Goal: Task Accomplishment & Management: Use online tool/utility

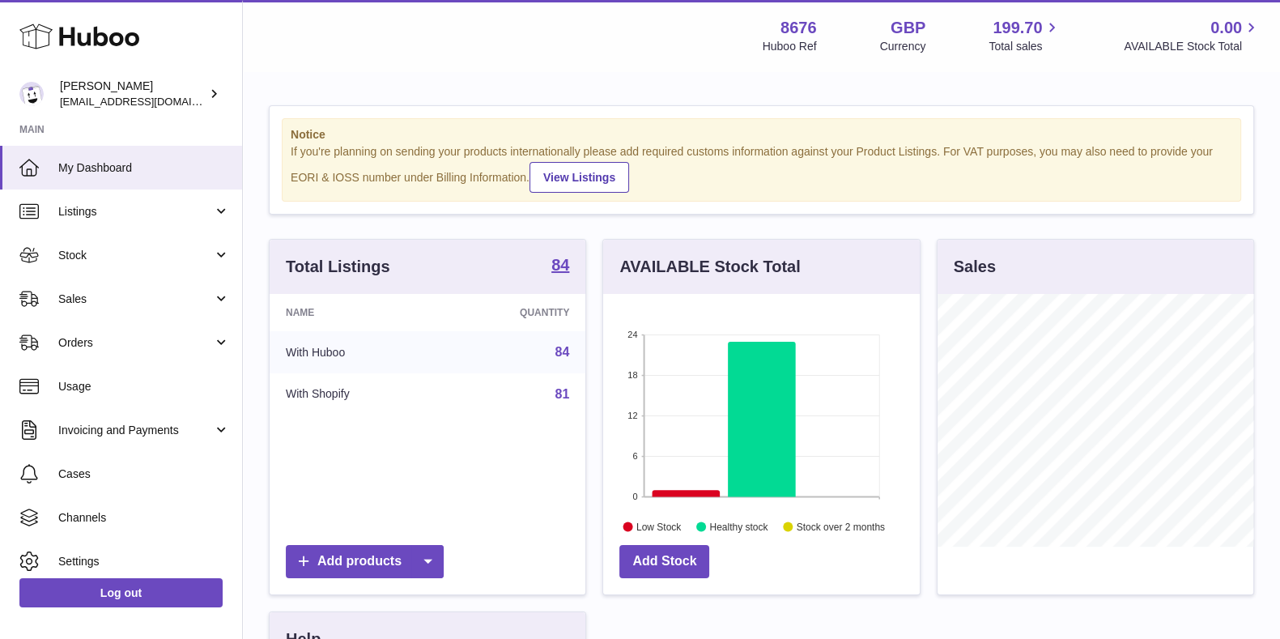
scroll to position [253, 315]
click at [93, 309] on link "Sales" at bounding box center [121, 299] width 242 height 44
click at [104, 301] on span "Sales" at bounding box center [135, 299] width 155 height 15
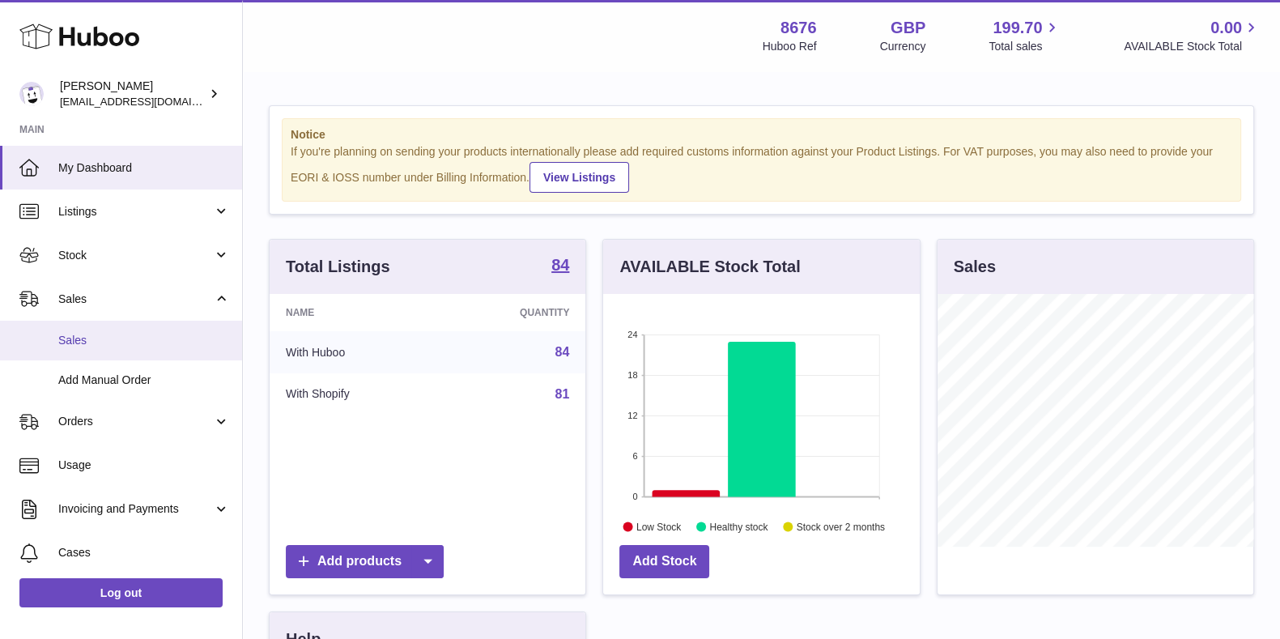
click at [97, 331] on link "Sales" at bounding box center [121, 341] width 242 height 40
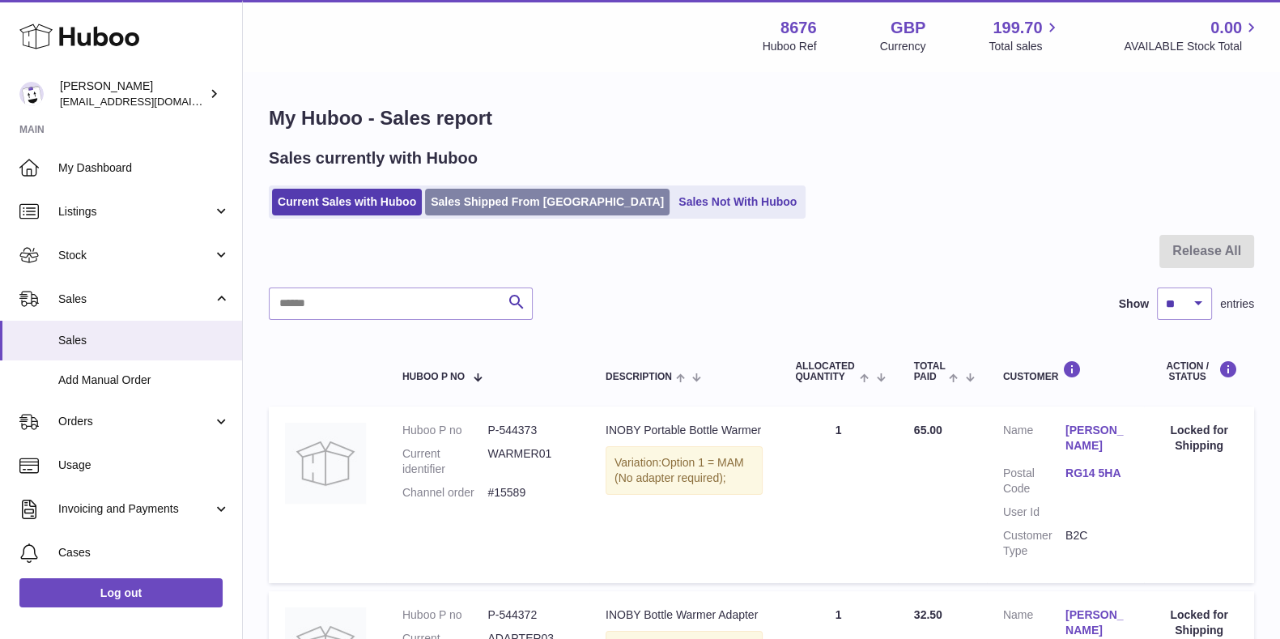
click at [517, 200] on link "Sales Shipped From [GEOGRAPHIC_DATA]" at bounding box center [547, 202] width 245 height 27
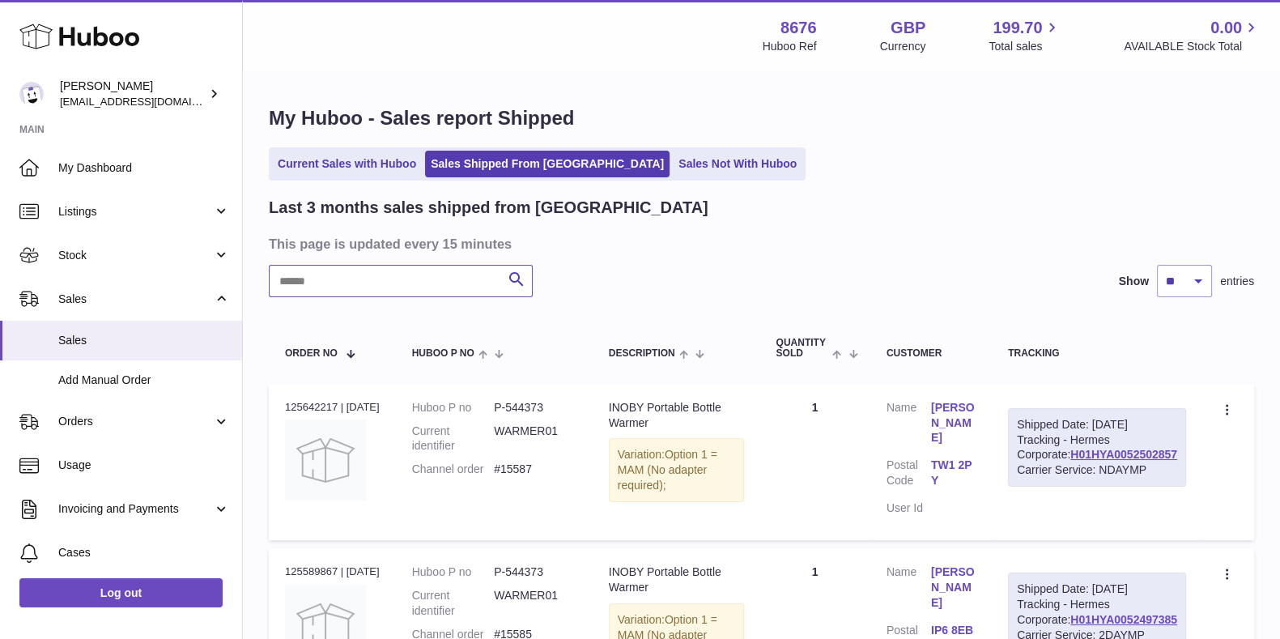
click at [376, 274] on input "text" at bounding box center [401, 281] width 264 height 32
paste input "*****"
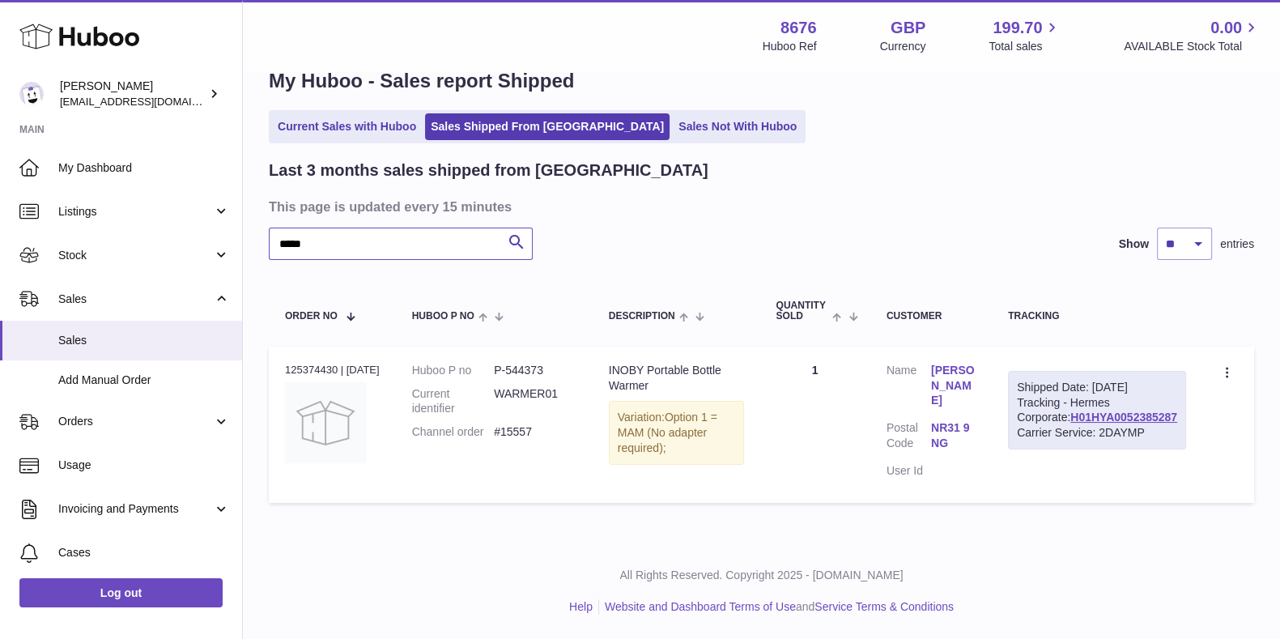
scroll to position [53, 0]
type input "*****"
click at [1230, 366] on icon at bounding box center [1229, 374] width 19 height 16
click at [1159, 426] on li "Duplicate Order" at bounding box center [1157, 443] width 162 height 35
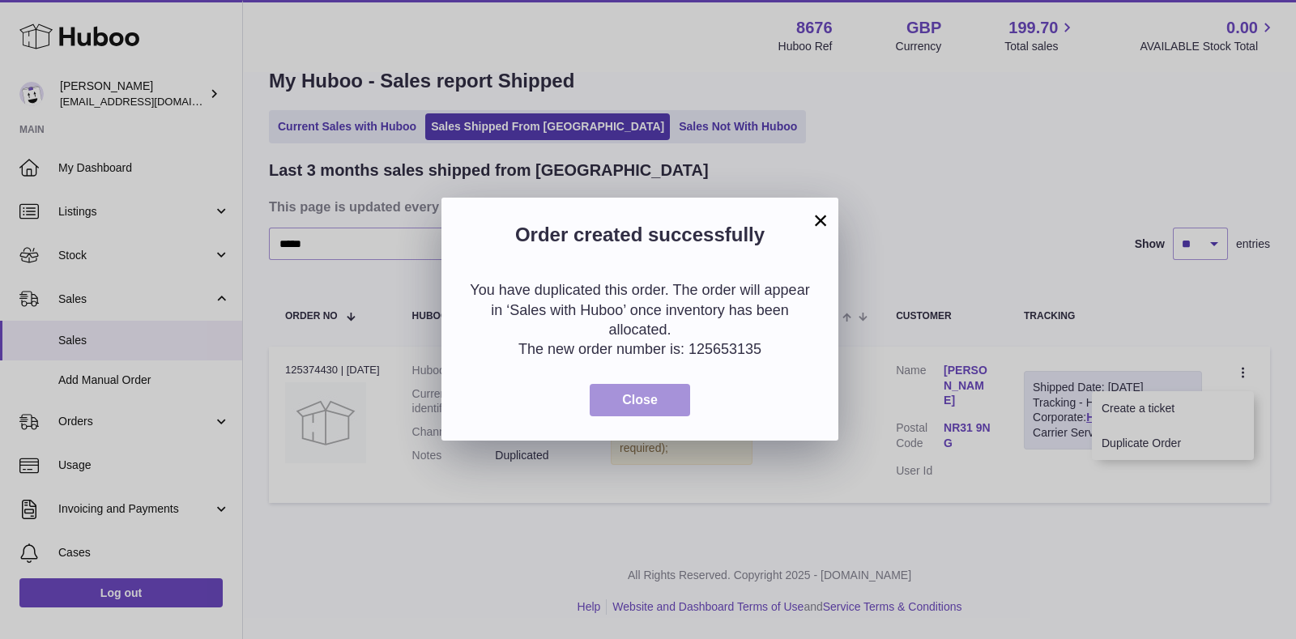
click at [644, 394] on span "Close" at bounding box center [640, 400] width 36 height 14
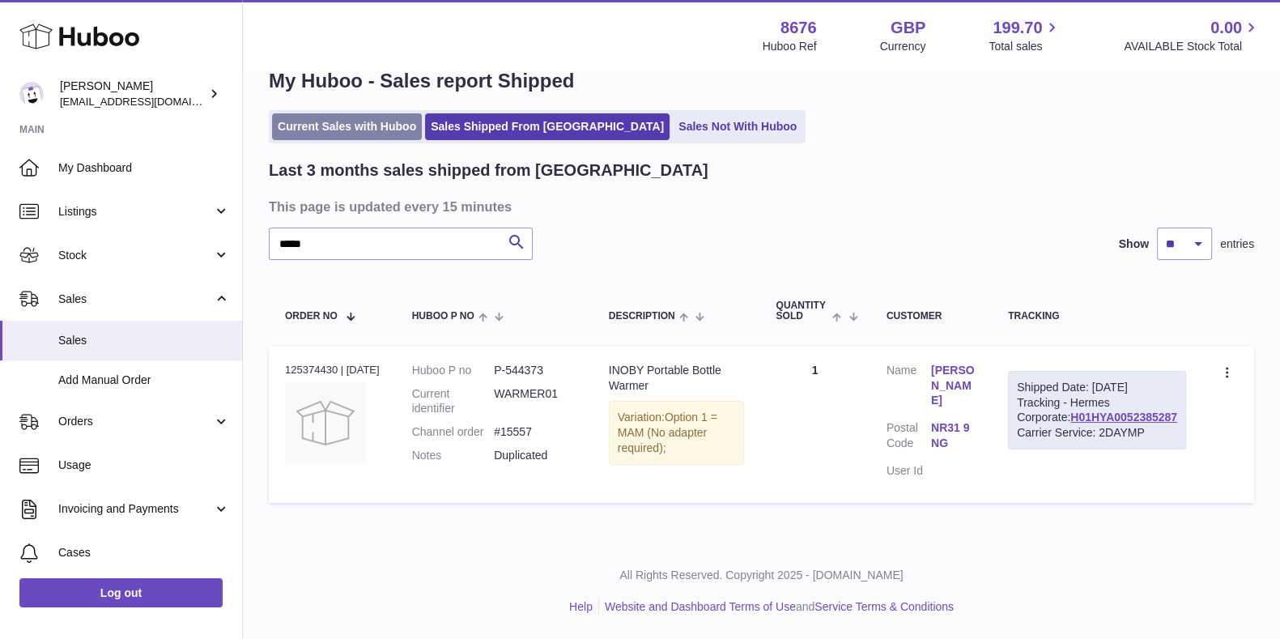
click at [353, 123] on link "Current Sales with Huboo" at bounding box center [347, 126] width 150 height 27
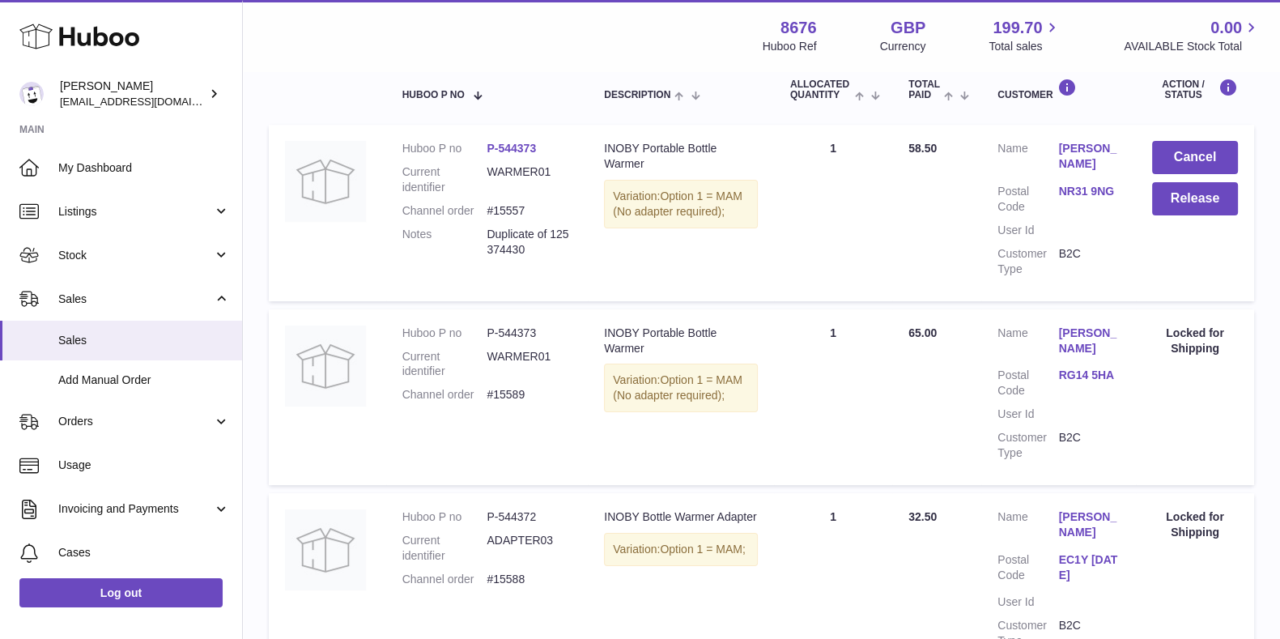
scroll to position [304, 0]
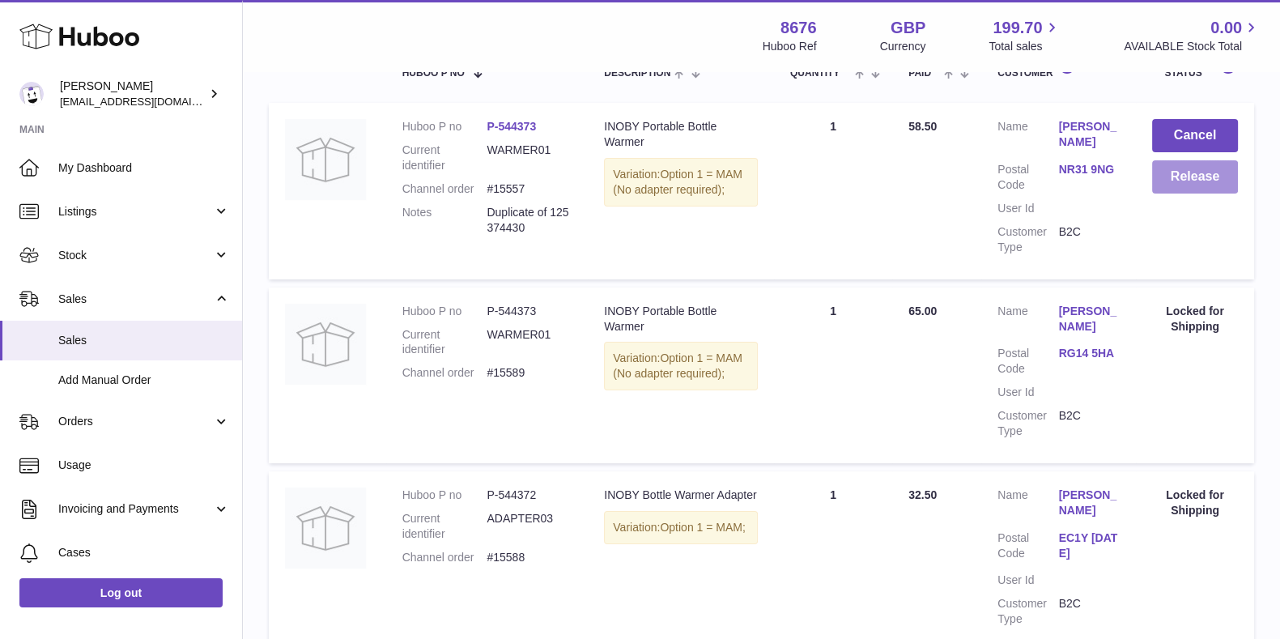
click at [1194, 187] on button "Release" at bounding box center [1195, 176] width 86 height 33
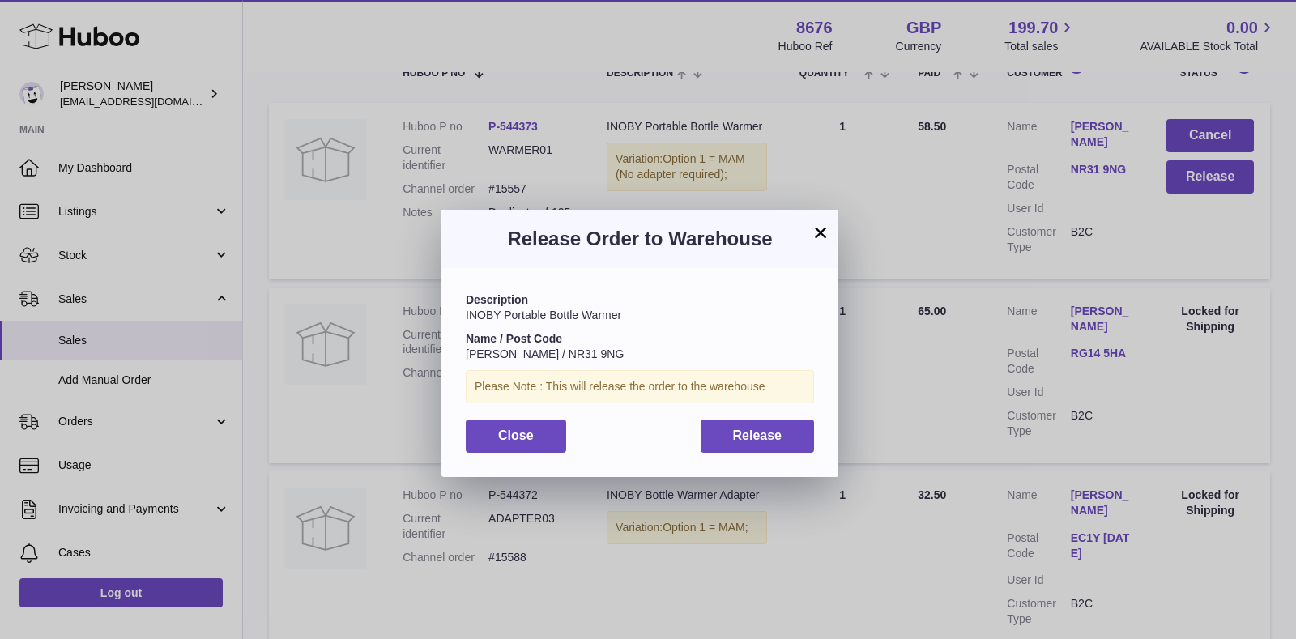
click at [770, 463] on div "Description INOBY Portable Bottle Warmer Name / Post Code [PERSON_NAME] / NR31 …" at bounding box center [639, 372] width 397 height 208
click at [773, 425] on button "Release" at bounding box center [757, 435] width 114 height 33
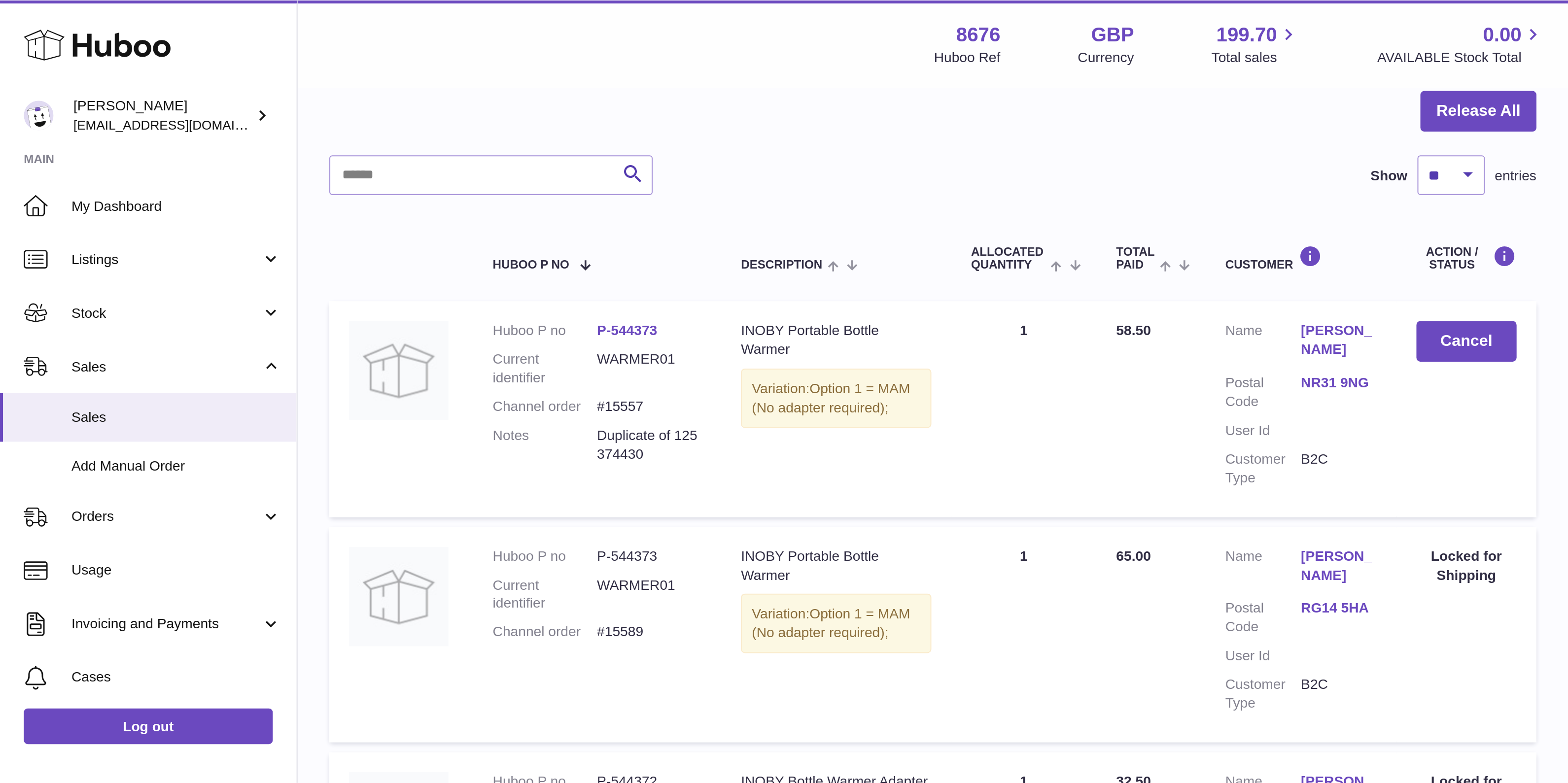
scroll to position [0, 0]
